Goal: Transaction & Acquisition: Purchase product/service

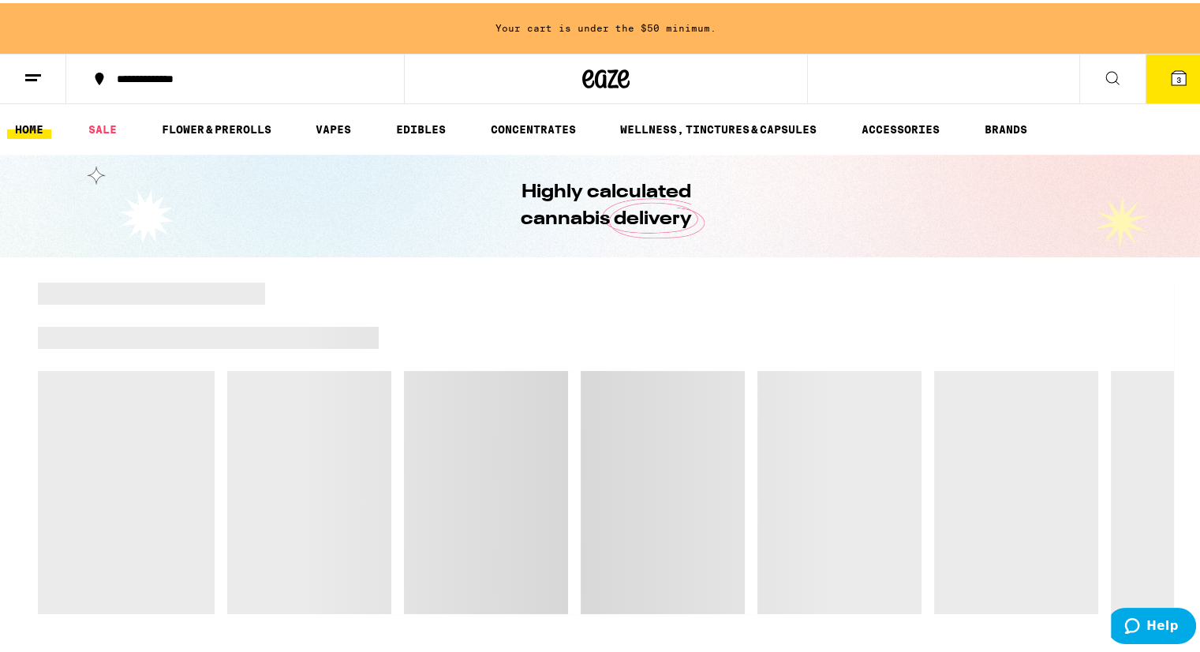
click at [1107, 79] on icon at bounding box center [1112, 74] width 19 height 19
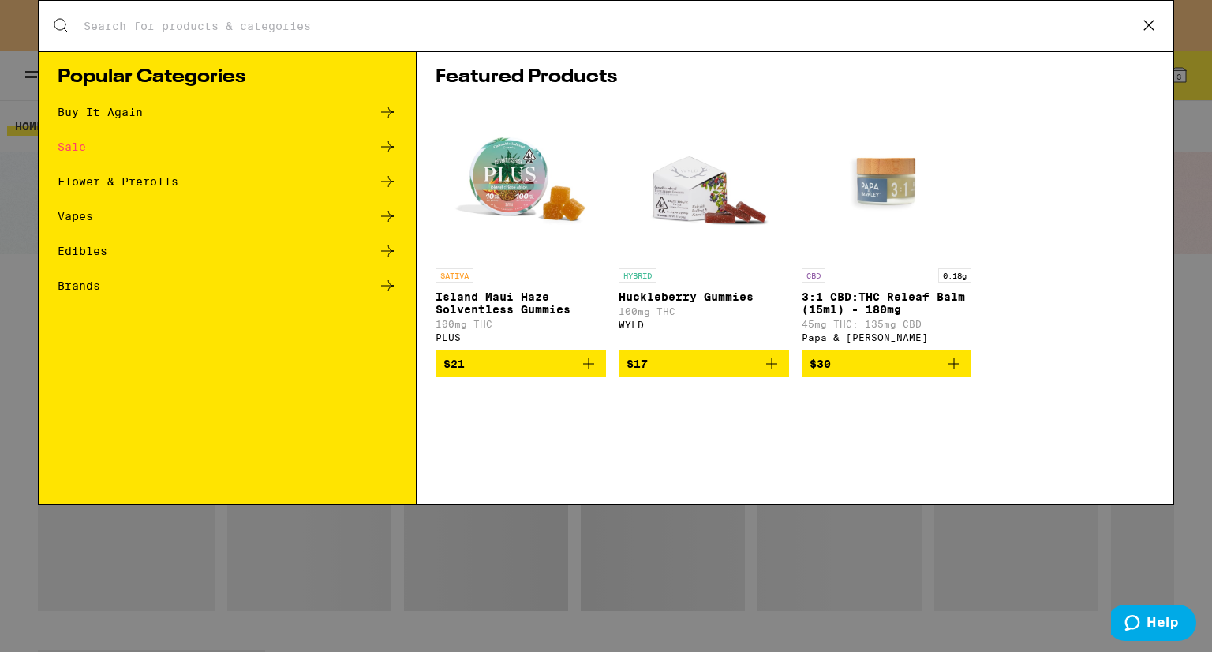
type input "b"
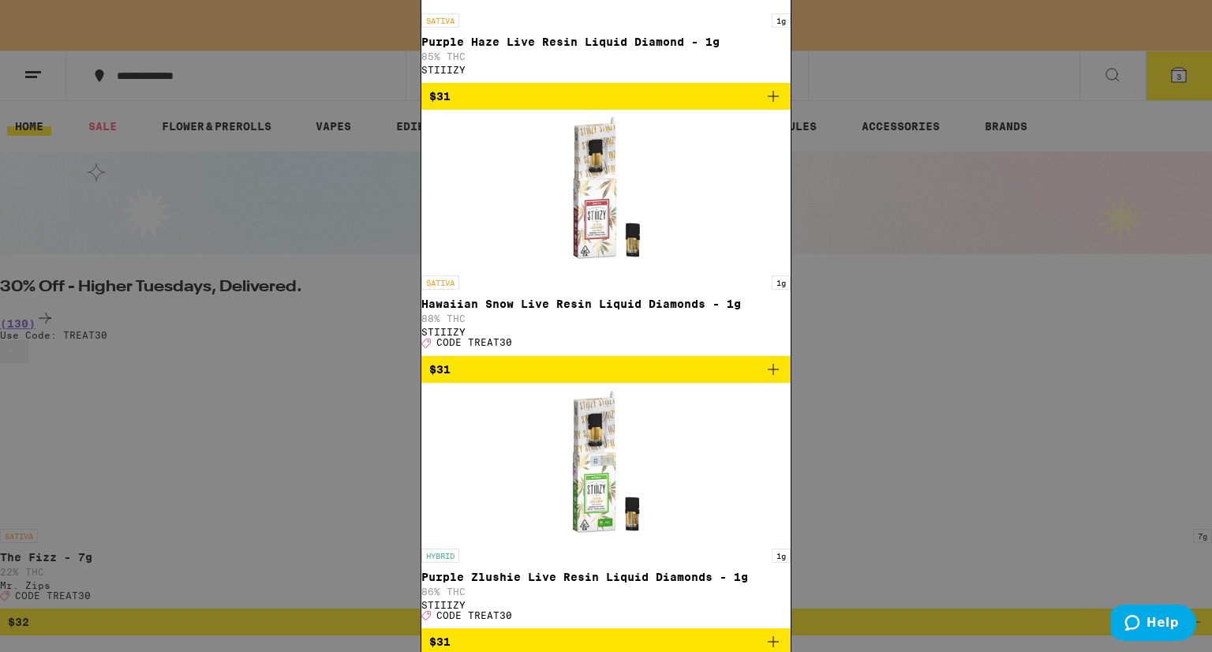
type input "dab"
